Goal: Task Accomplishment & Management: Use online tool/utility

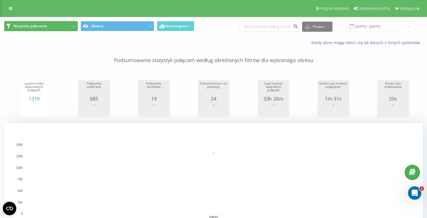
click at [71, 27] on icon at bounding box center [73, 26] width 4 height 2
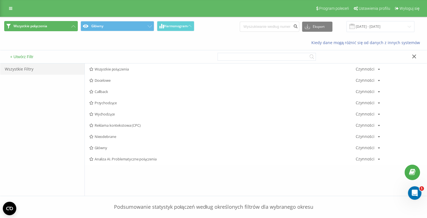
click at [75, 26] on icon at bounding box center [73, 26] width 4 height 2
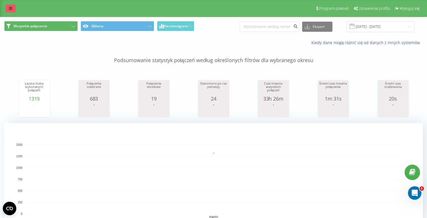
click at [12, 10] on icon at bounding box center [10, 8] width 3 height 4
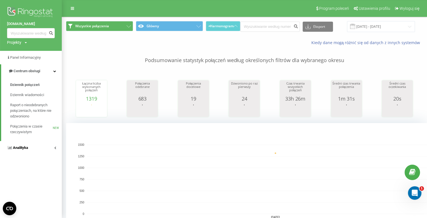
click at [51, 150] on link "Analityka" at bounding box center [31, 147] width 62 height 13
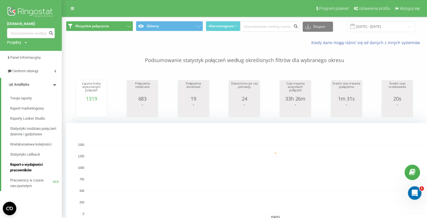
click at [26, 167] on span "Raport o wydajności pracowników" at bounding box center [34, 167] width 49 height 11
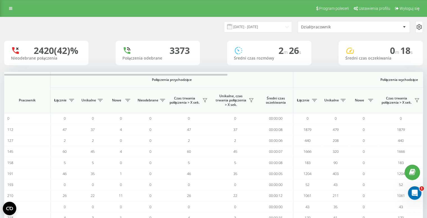
click at [403, 26] on div at bounding box center [404, 27] width 6 height 7
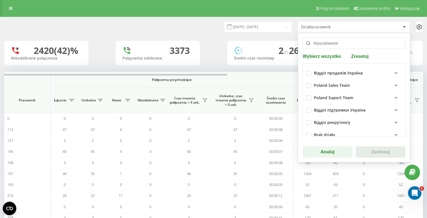
click at [364, 94] on div "Poland Suport Team" at bounding box center [354, 98] width 96 height 12
click at [393, 83] on icon at bounding box center [396, 85] width 7 height 7
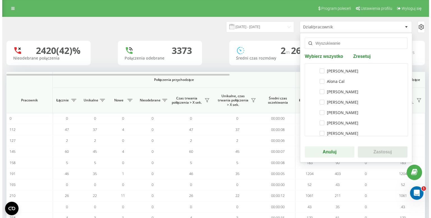
scroll to position [57, 0]
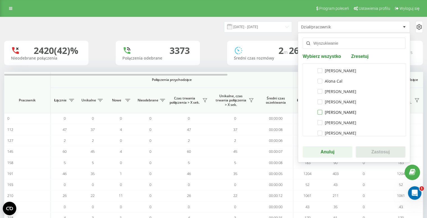
click at [318, 113] on label "[PERSON_NAME]" at bounding box center [337, 112] width 39 height 5
checkbox input "true"
click at [371, 148] on button "Zastosuj" at bounding box center [381, 151] width 50 height 11
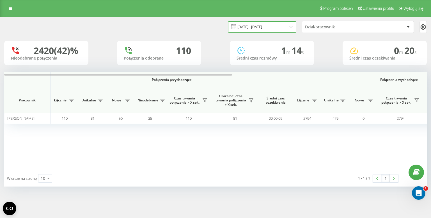
click at [279, 31] on input "[DATE] - [DATE]" at bounding box center [262, 26] width 68 height 11
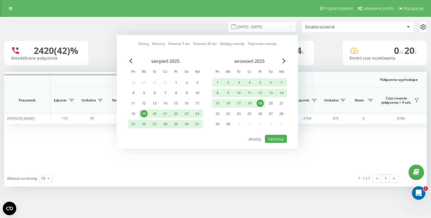
click at [263, 104] on div "19" at bounding box center [260, 103] width 7 height 7
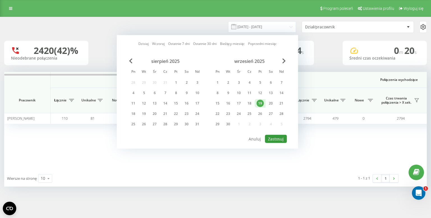
click at [276, 137] on button "Zastosuj" at bounding box center [276, 139] width 22 height 8
type input "[DATE] - [DATE]"
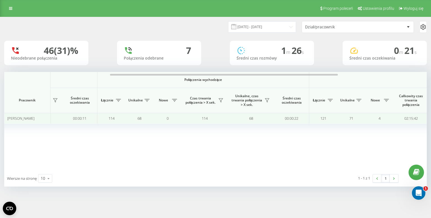
scroll to position [0, 196]
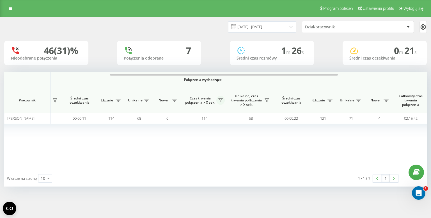
click at [219, 101] on icon at bounding box center [221, 100] width 4 height 4
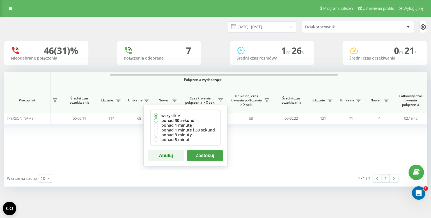
click at [191, 122] on label "ponad 30 sekund" at bounding box center [185, 120] width 63 height 5
radio input "true"
click at [206, 156] on button "Zastosuj" at bounding box center [205, 155] width 36 height 11
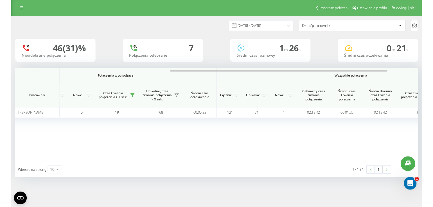
scroll to position [0, 296]
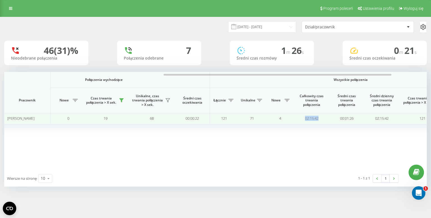
drag, startPoint x: 325, startPoint y: 118, endPoint x: 301, endPoint y: 119, distance: 23.6
click at [301, 119] on td "02:15:42" at bounding box center [311, 118] width 35 height 11
copy td "02:15:42"
